Goal: Task Accomplishment & Management: Use online tool/utility

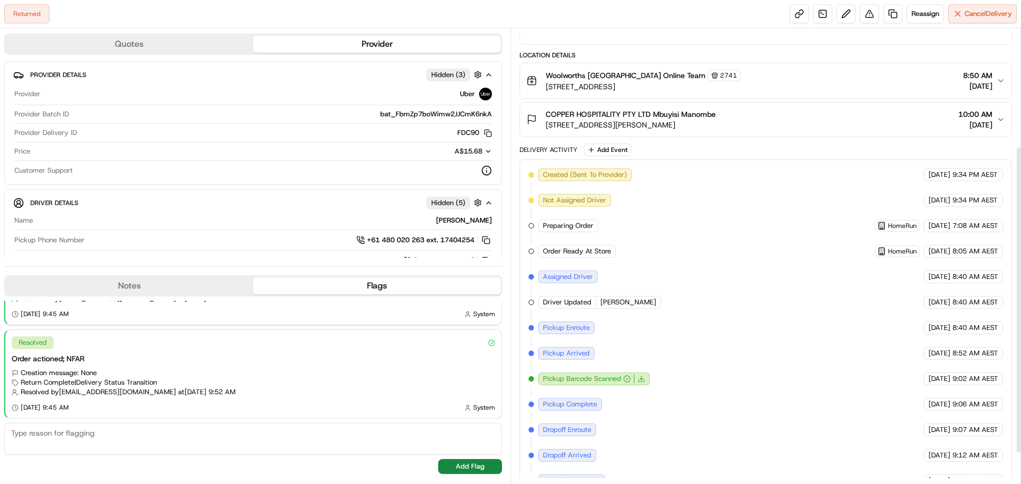
scroll to position [60, 0]
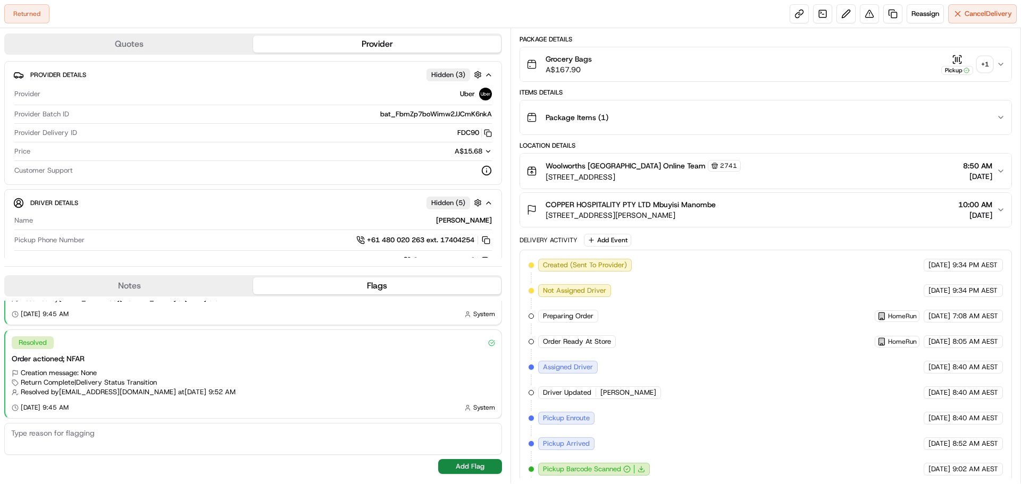
click at [1000, 207] on icon "button" at bounding box center [1000, 210] width 9 height 9
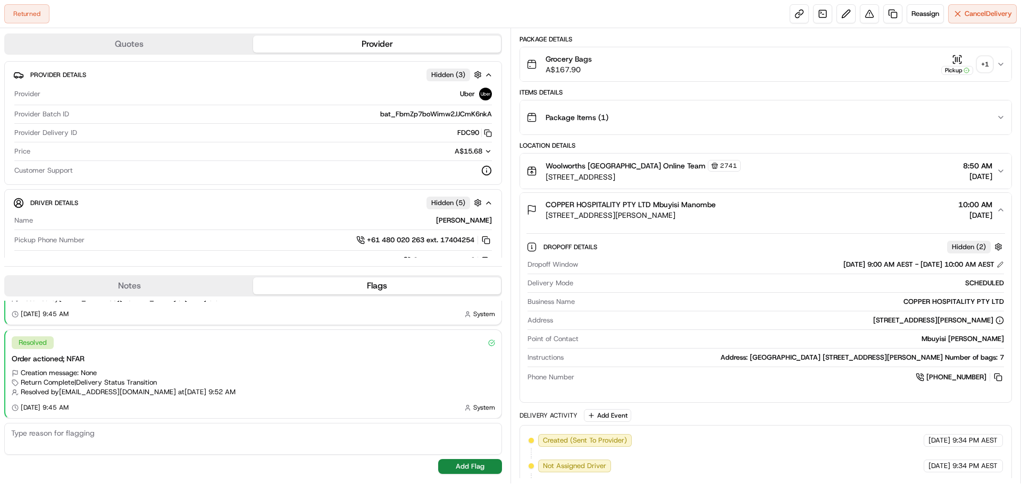
drag, startPoint x: 809, startPoint y: 216, endPoint x: 544, endPoint y: 216, distance: 264.2
click at [544, 216] on div "COPPER HOSPITALITY PTY LTD Mbuyisi Manombe [STREET_ADDRESS][PERSON_NAME] 10:00 …" at bounding box center [761, 209] width 470 height 21
copy span "[STREET_ADDRESS][PERSON_NAME]"
click at [921, 10] on span "Reassign" at bounding box center [925, 14] width 28 height 10
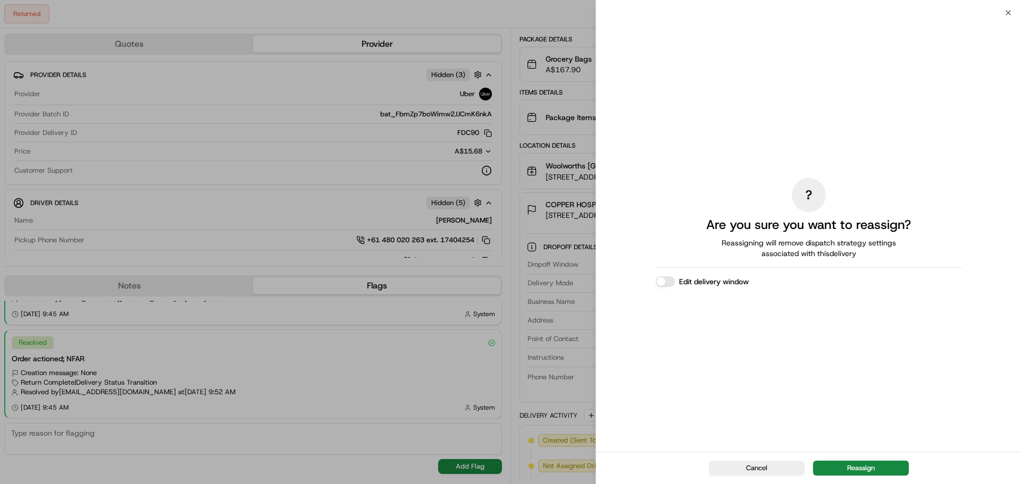
click at [670, 283] on button "Edit delivery window" at bounding box center [665, 281] width 19 height 11
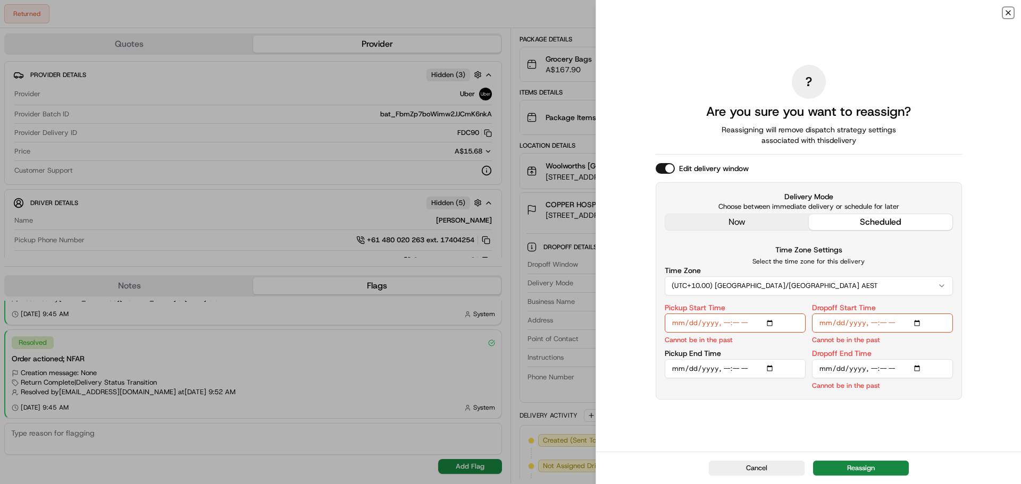
click at [1009, 10] on icon "button" at bounding box center [1008, 13] width 9 height 9
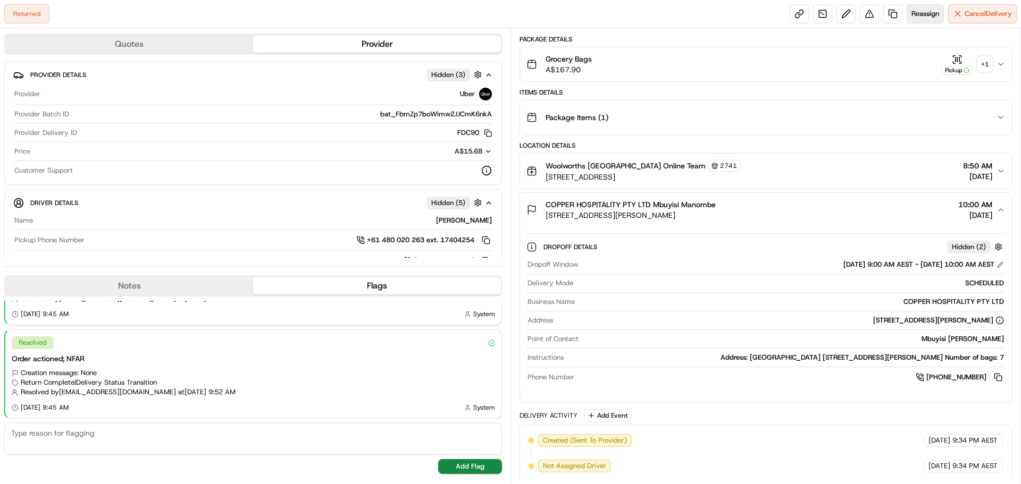
click at [920, 13] on span "Reassign" at bounding box center [925, 14] width 28 height 10
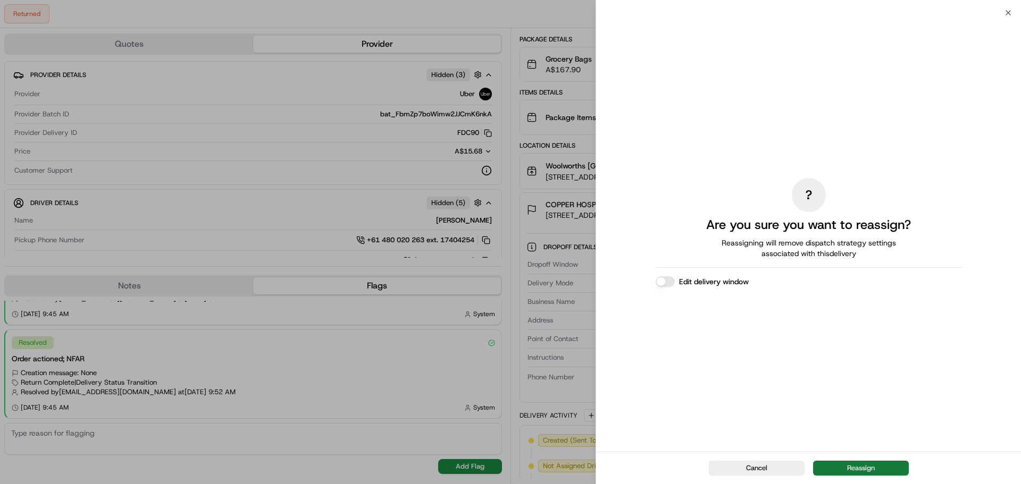
click at [844, 465] on button "Reassign" at bounding box center [861, 468] width 96 height 15
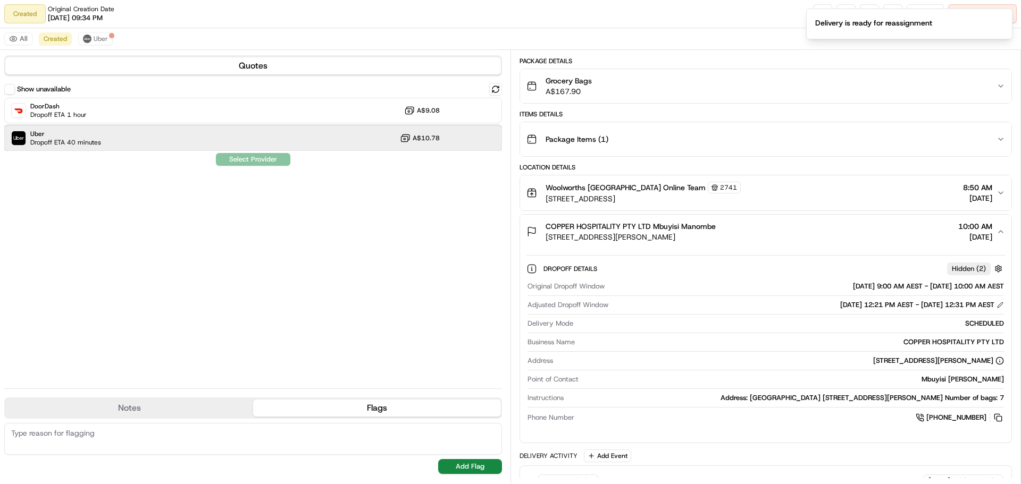
click at [79, 136] on span "Uber" at bounding box center [65, 134] width 71 height 9
click at [1001, 303] on button at bounding box center [999, 304] width 7 height 7
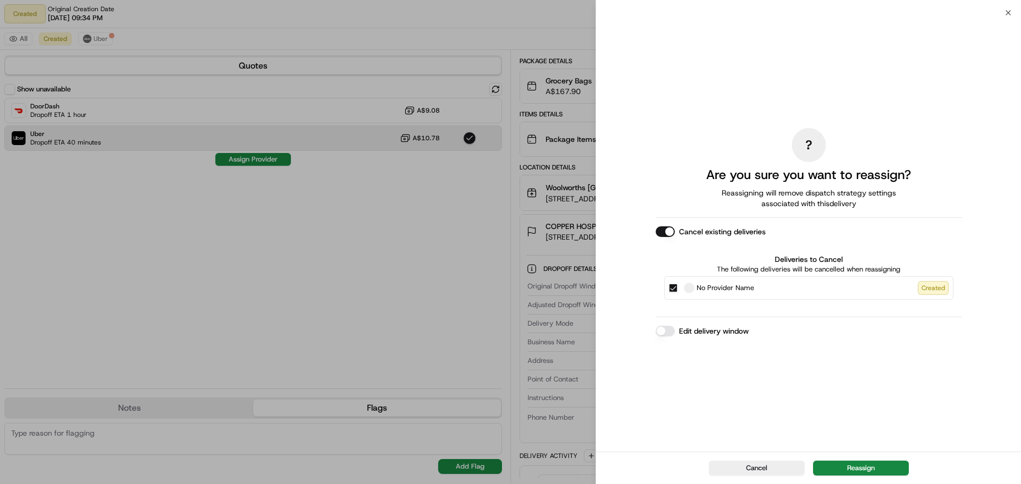
click at [1008, 13] on div "? Are you sure you want to reassign? Reassigning will remove dispatch strategy …" at bounding box center [808, 232] width 425 height 439
click at [1006, 9] on icon "button" at bounding box center [1008, 13] width 9 height 9
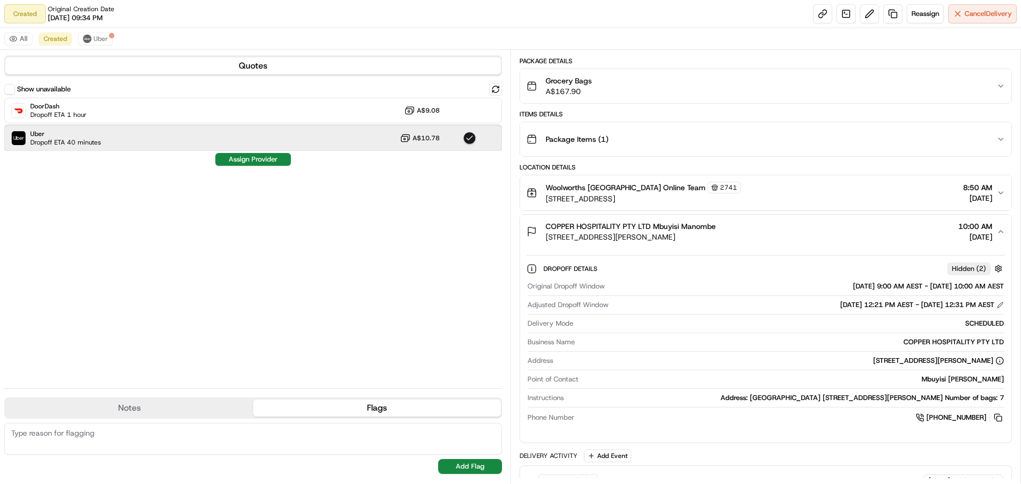
drag, startPoint x: 162, startPoint y: 141, endPoint x: 219, endPoint y: 159, distance: 60.2
click at [163, 140] on div "Uber Dropoff ETA 40 minutes A$10.78" at bounding box center [253, 138] width 498 height 26
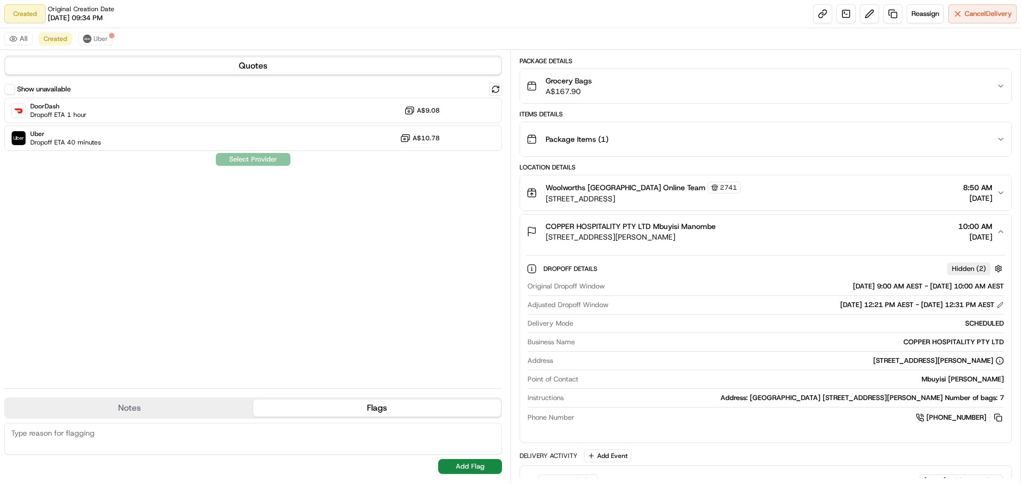
click at [242, 159] on div "Show unavailable DoorDash Dropoff ETA 1 hour A$9.08 Uber Dropoff ETA 40 minutes…" at bounding box center [253, 231] width 498 height 297
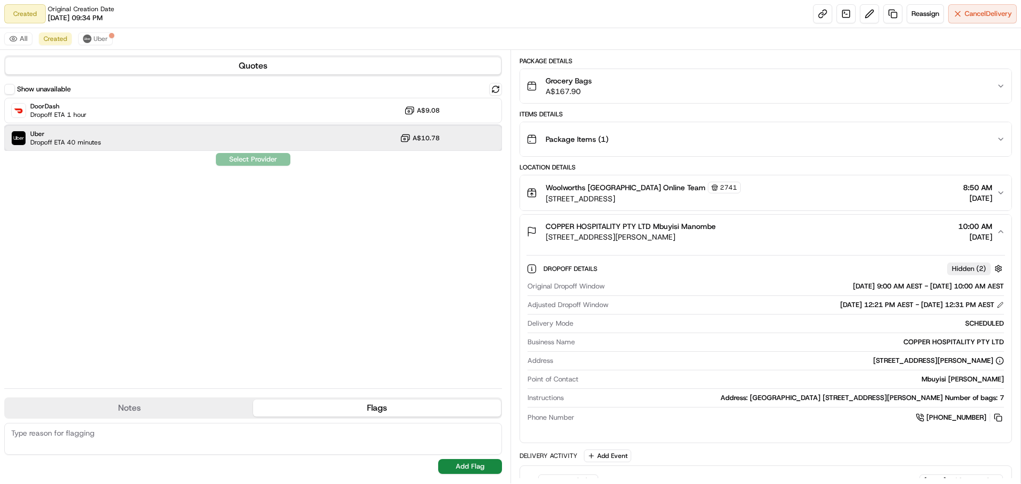
click at [133, 138] on div "Uber Dropoff ETA 40 minutes A$10.78" at bounding box center [253, 138] width 498 height 26
click at [244, 163] on button "Assign Provider" at bounding box center [252, 159] width 75 height 13
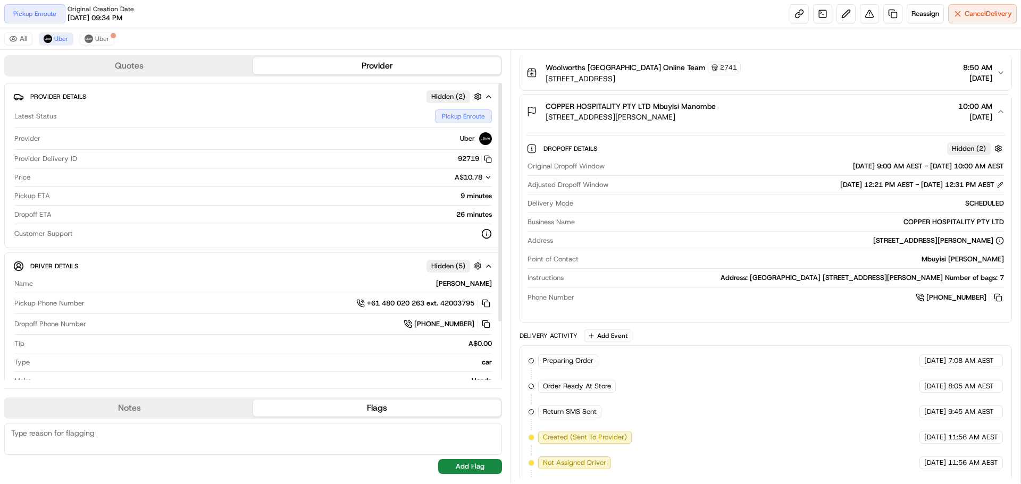
scroll to position [257, 0]
